Goal: Information Seeking & Learning: Learn about a topic

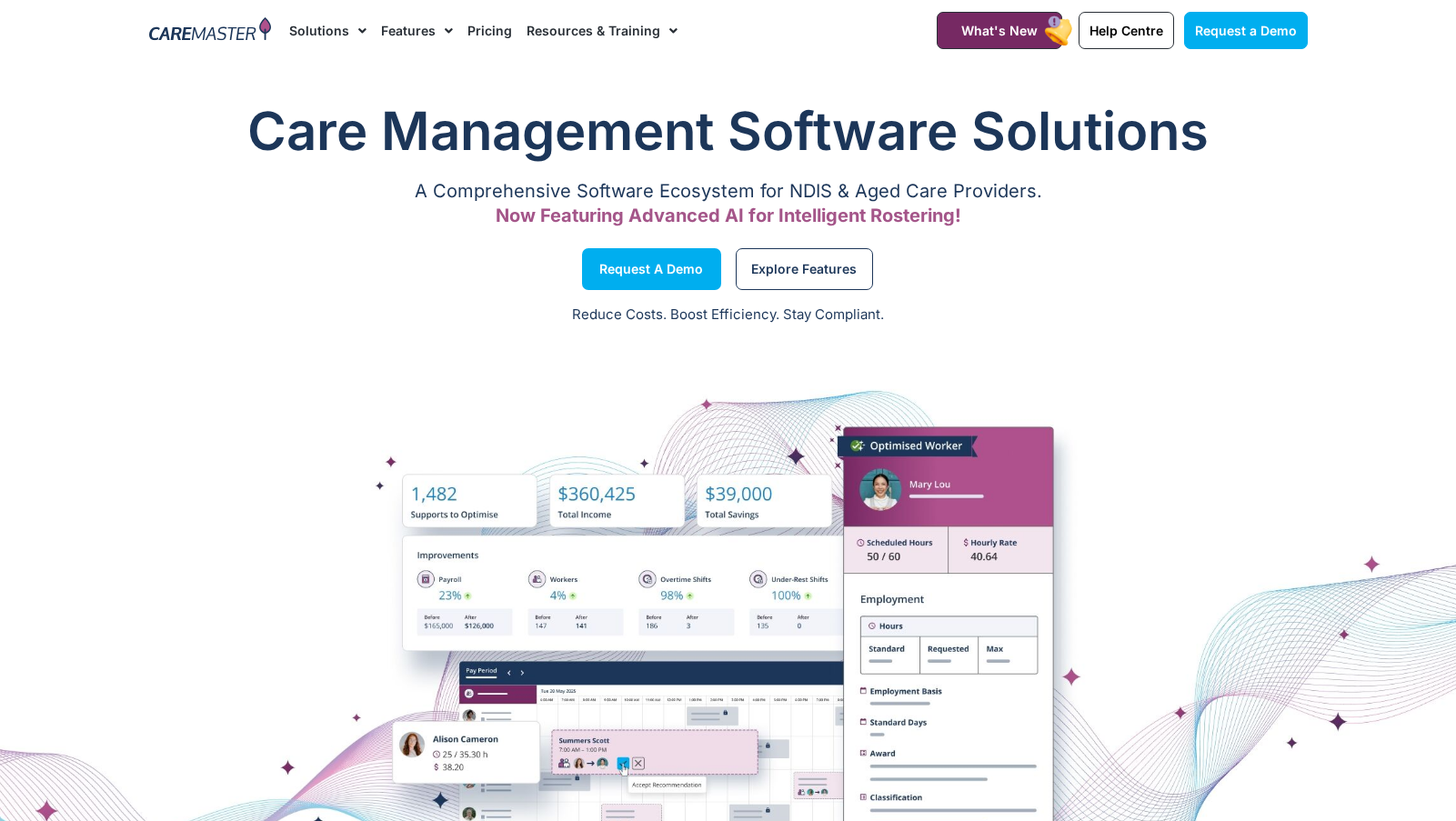
click at [476, 24] on link "Pricing" at bounding box center [490, 30] width 45 height 61
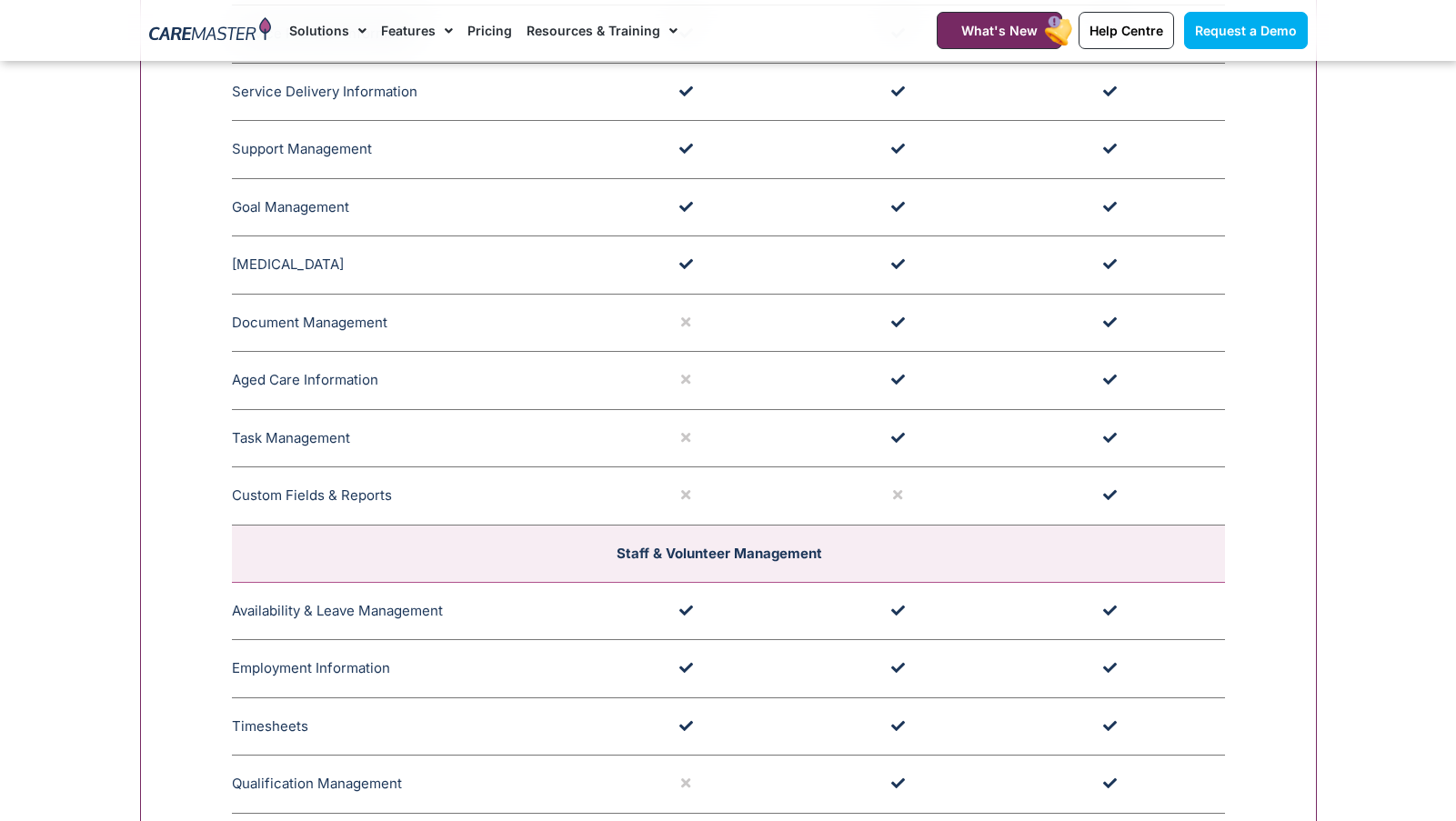
scroll to position [2356, 0]
